Goal: Task Accomplishment & Management: Use online tool/utility

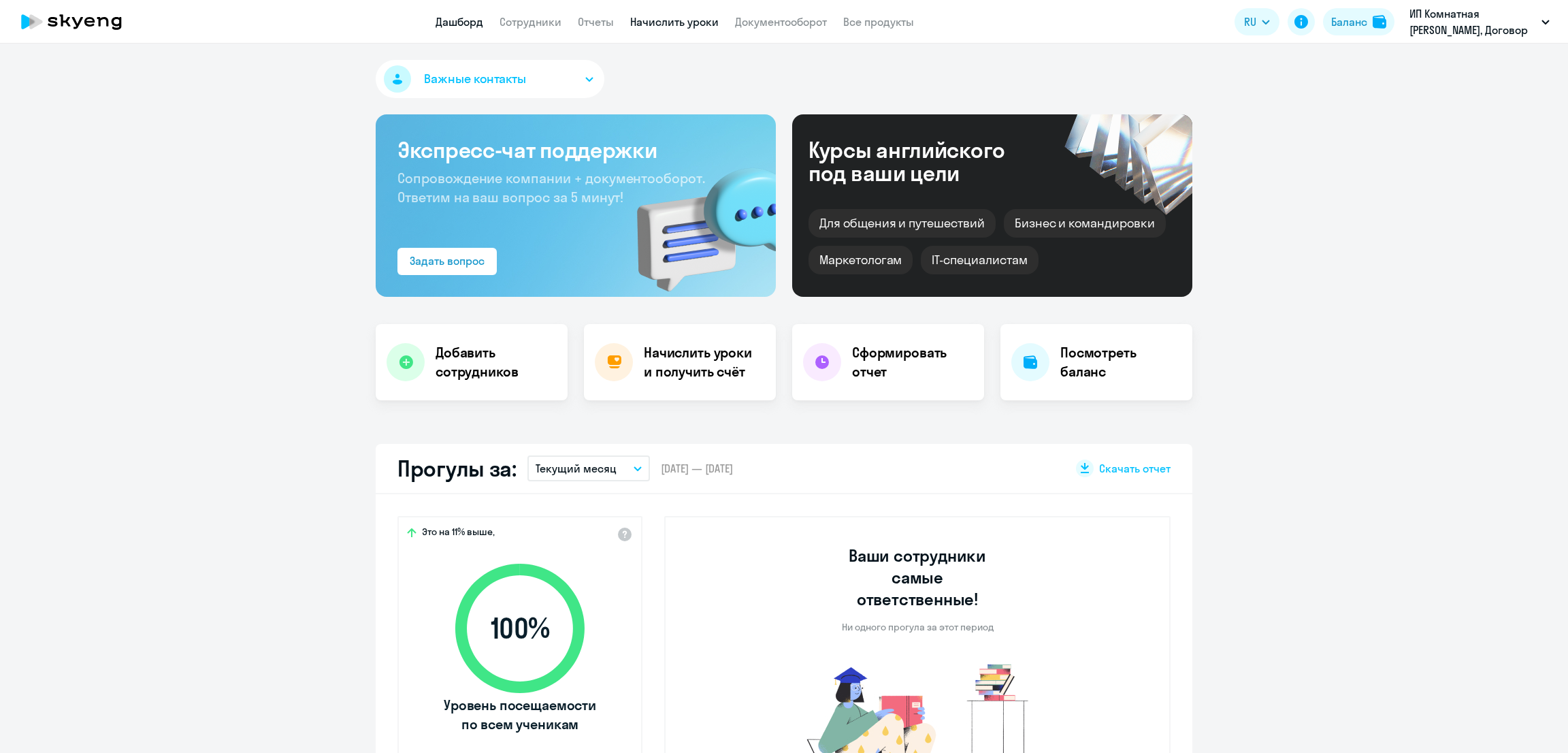
click at [698, 24] on link "Начислить уроки" at bounding box center [674, 21] width 88 height 13
select select "30"
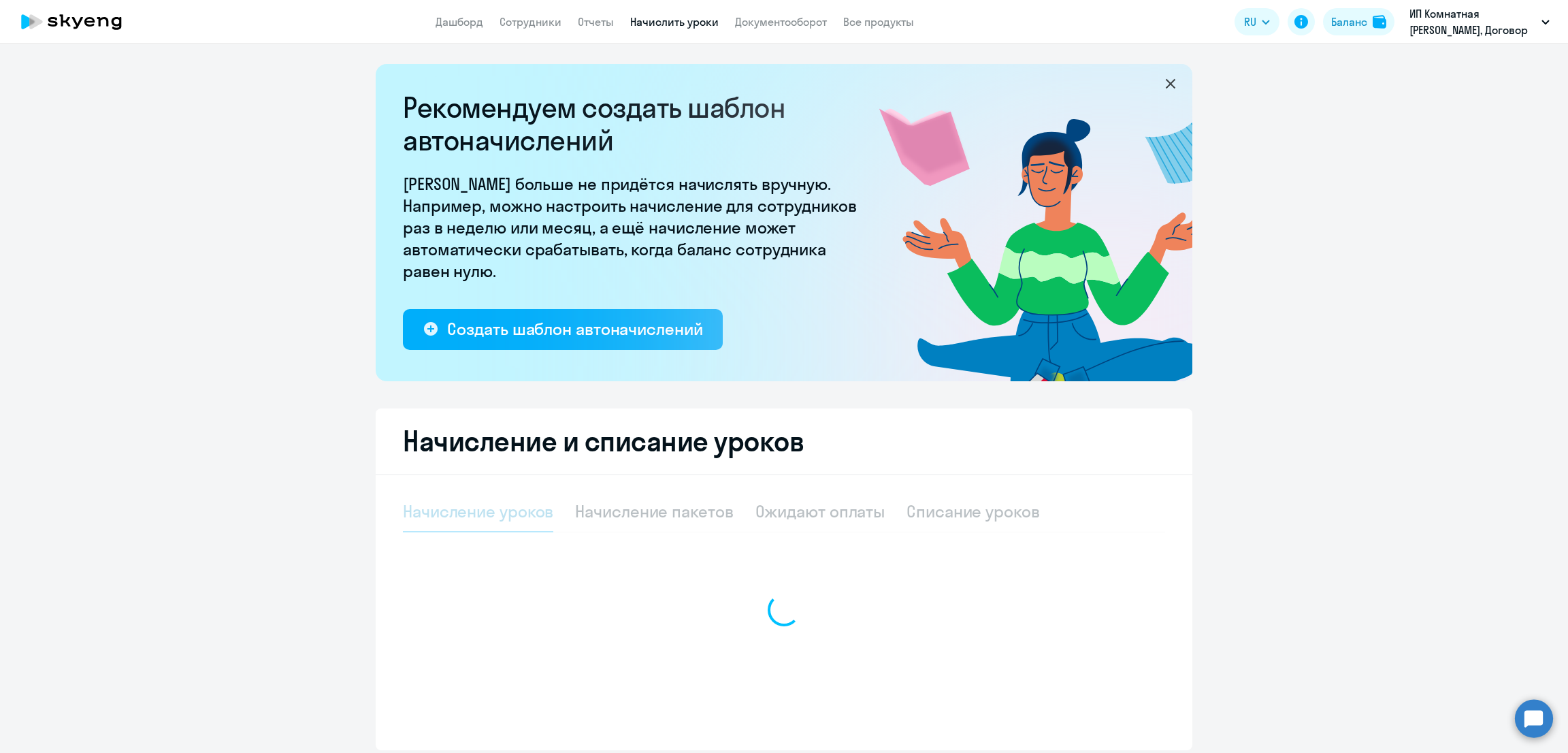
select select "10"
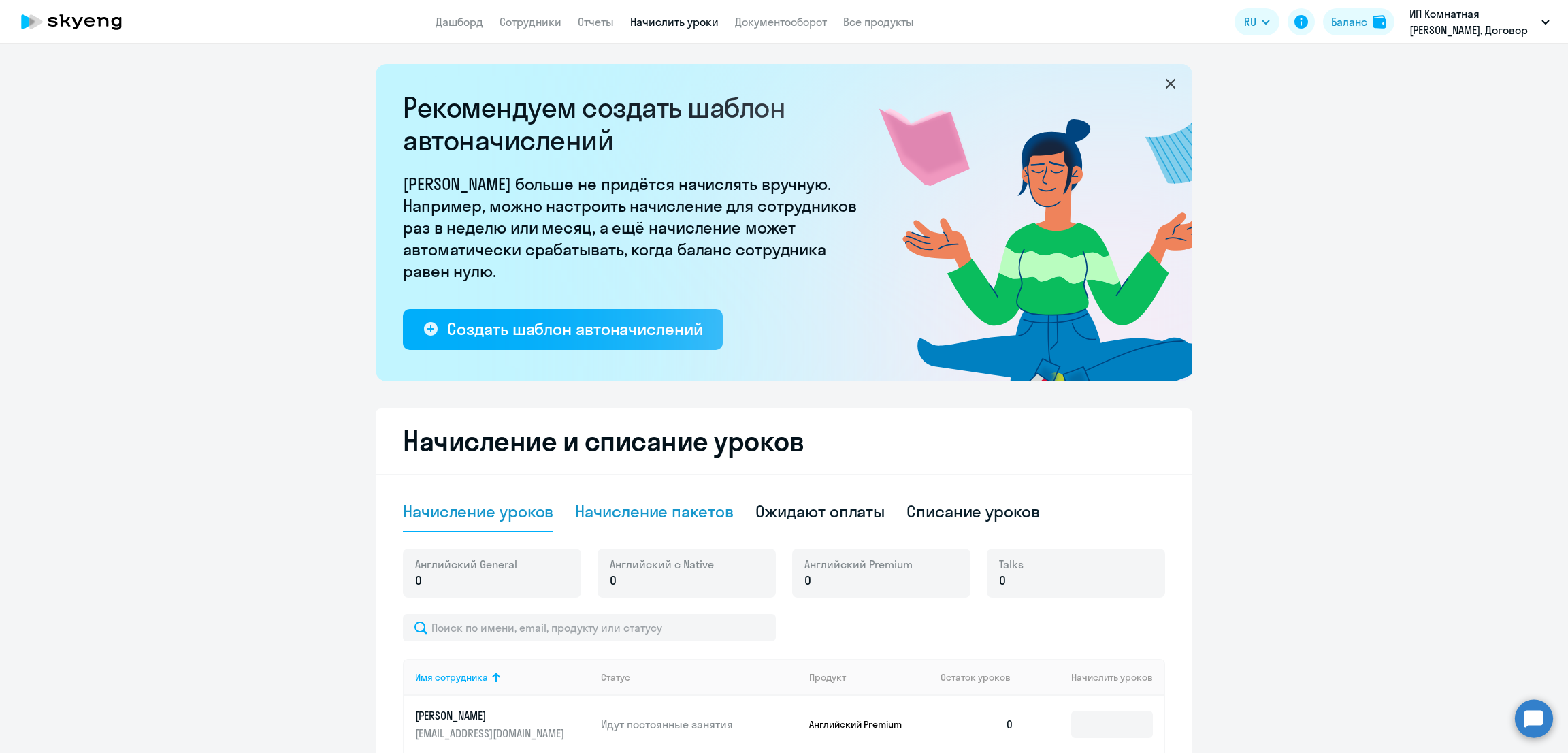
click at [659, 510] on div "Начисление пакетов" at bounding box center [654, 511] width 158 height 22
select select "10"
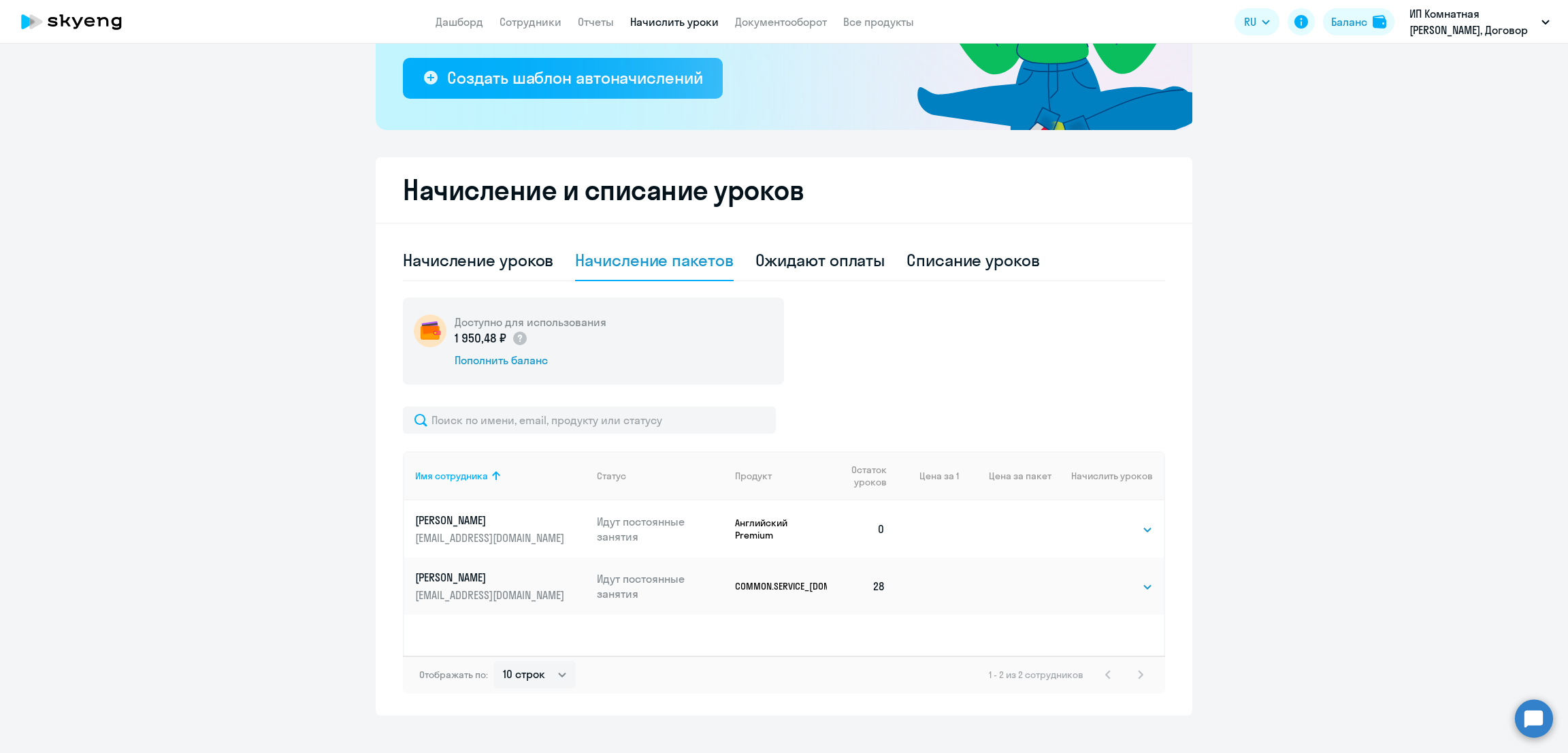
scroll to position [267, 0]
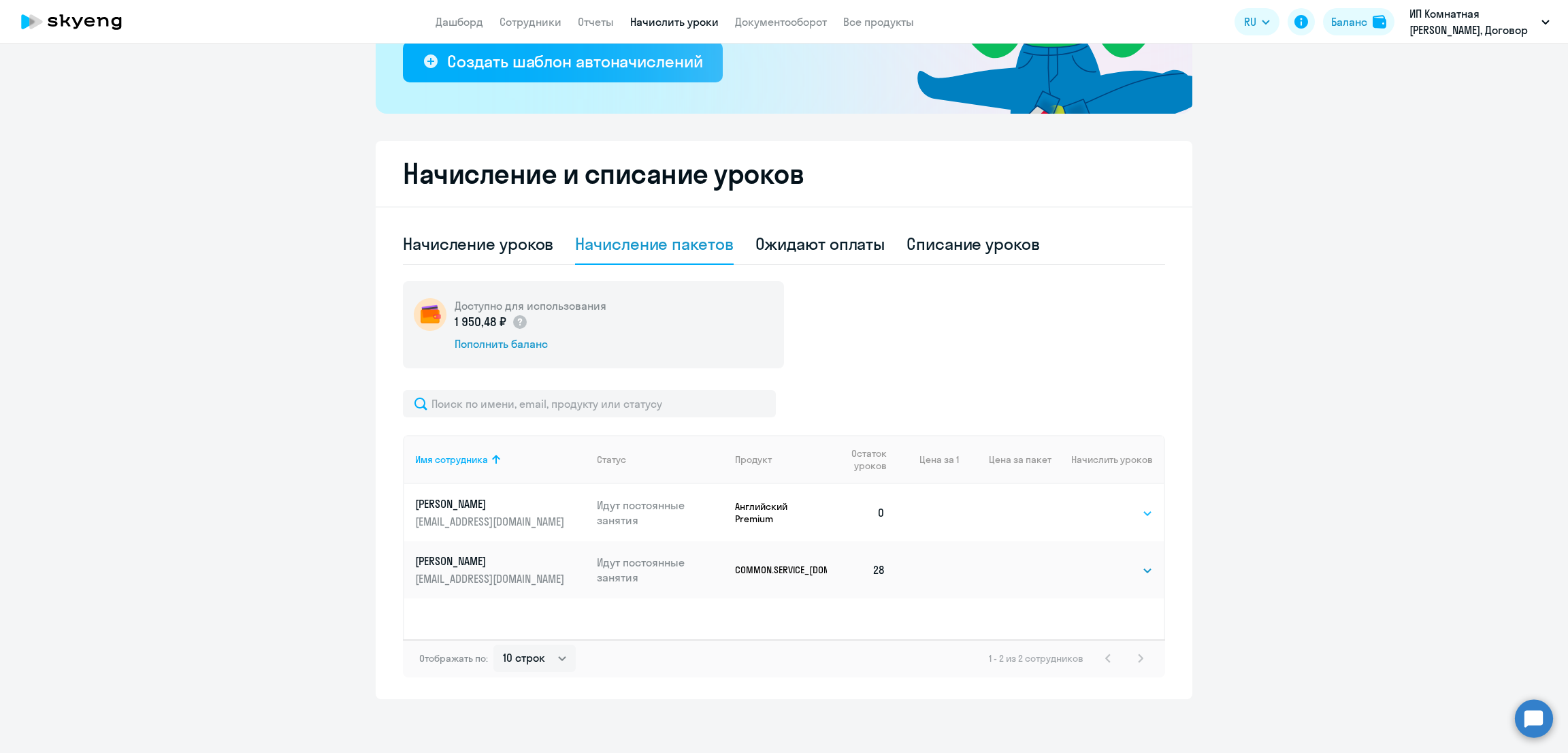
click at [1127, 510] on select "Выбрать 4 8 16 32 64 96 128" at bounding box center [1124, 513] width 56 height 17
select select "32"
click at [1097, 505] on select "Выбрать 4 8 16 32 64 96 128" at bounding box center [1124, 513] width 56 height 17
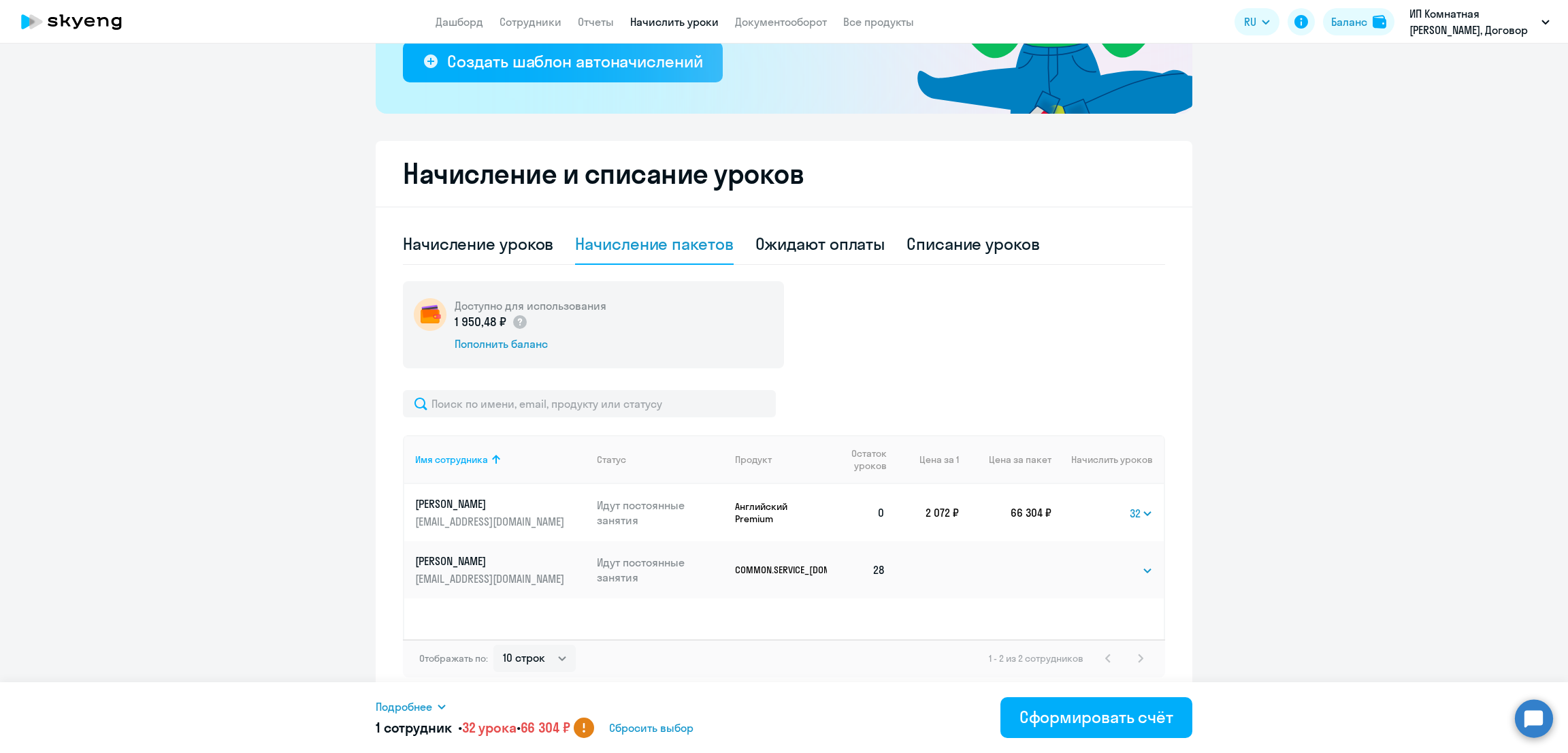
click at [426, 706] on span "Подробнее" at bounding box center [404, 706] width 57 height 17
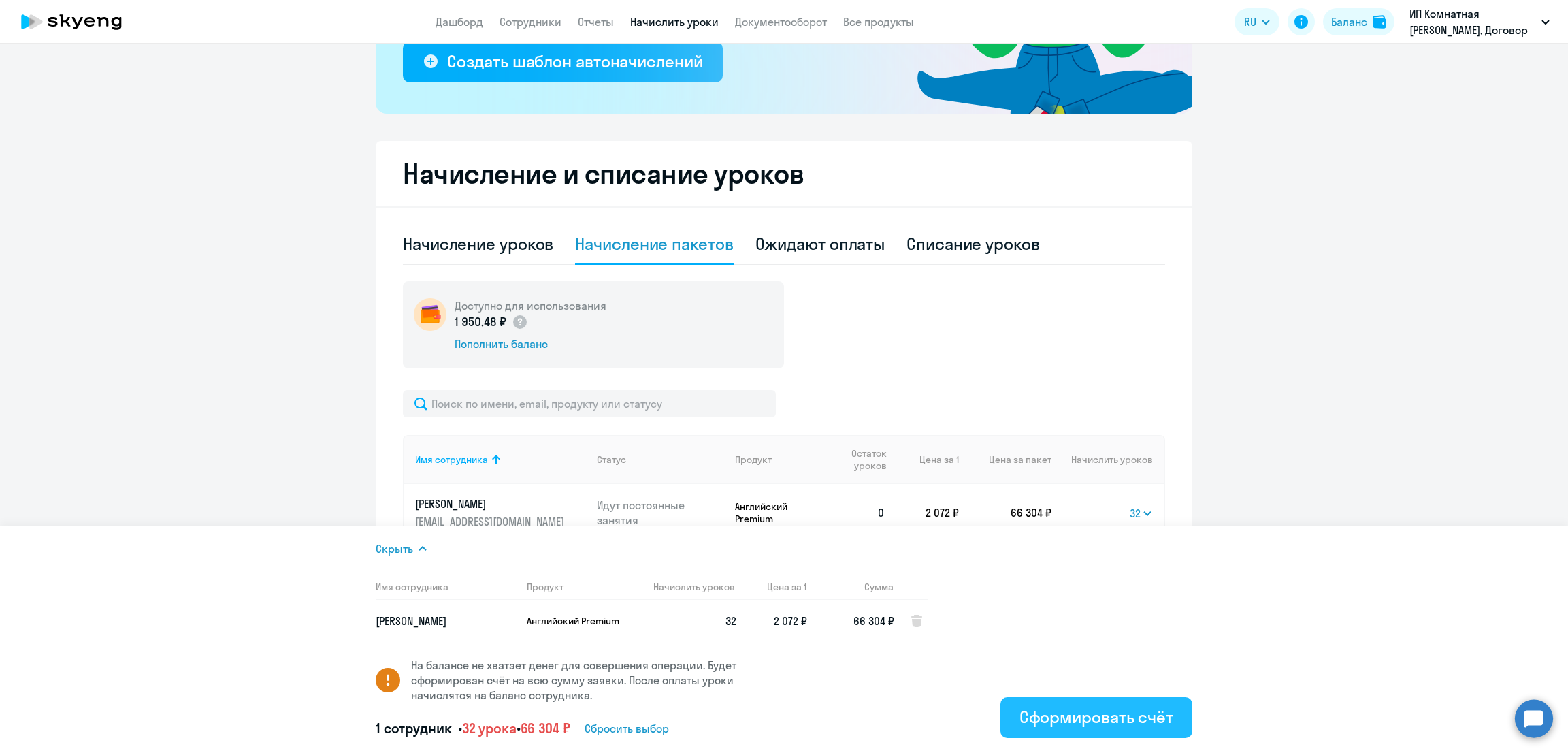
click at [1101, 704] on button "Сформировать счёт" at bounding box center [1096, 718] width 192 height 41
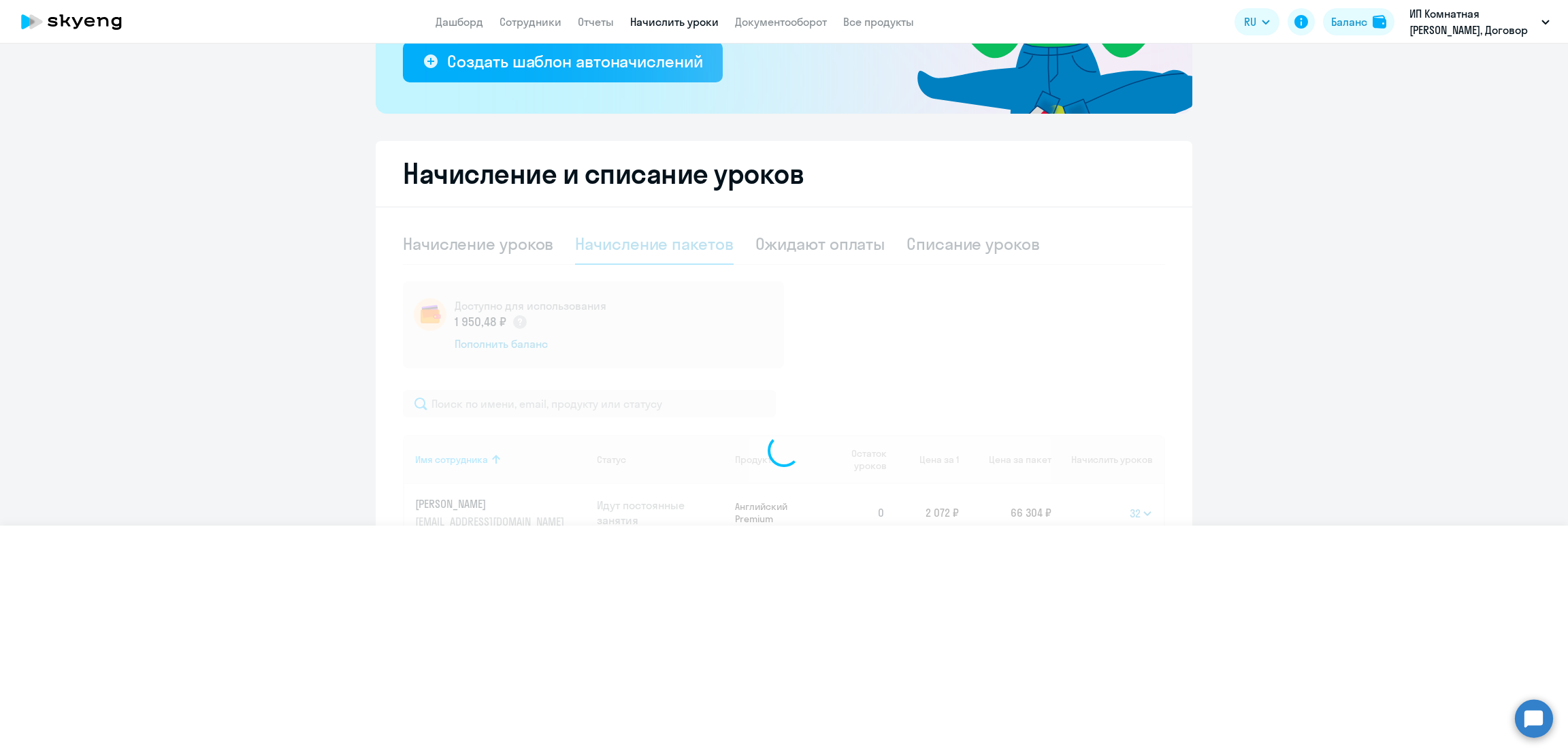
select select
